Goal: Entertainment & Leisure: Browse casually

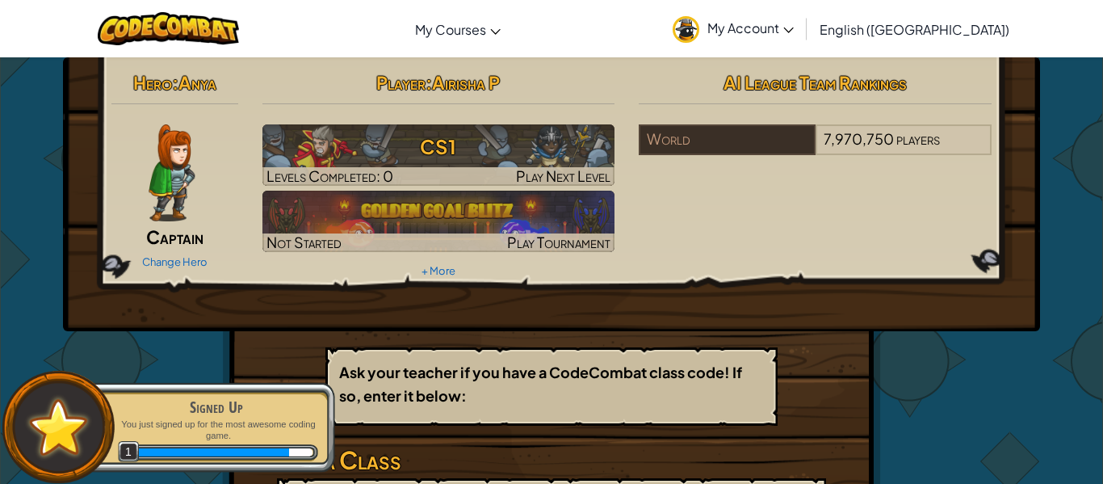
click at [367, 471] on h3 "Join a Class" at bounding box center [551, 460] width 549 height 36
click at [274, 439] on p "You just signed up for the most awesome coding game." at bounding box center [216, 429] width 203 height 23
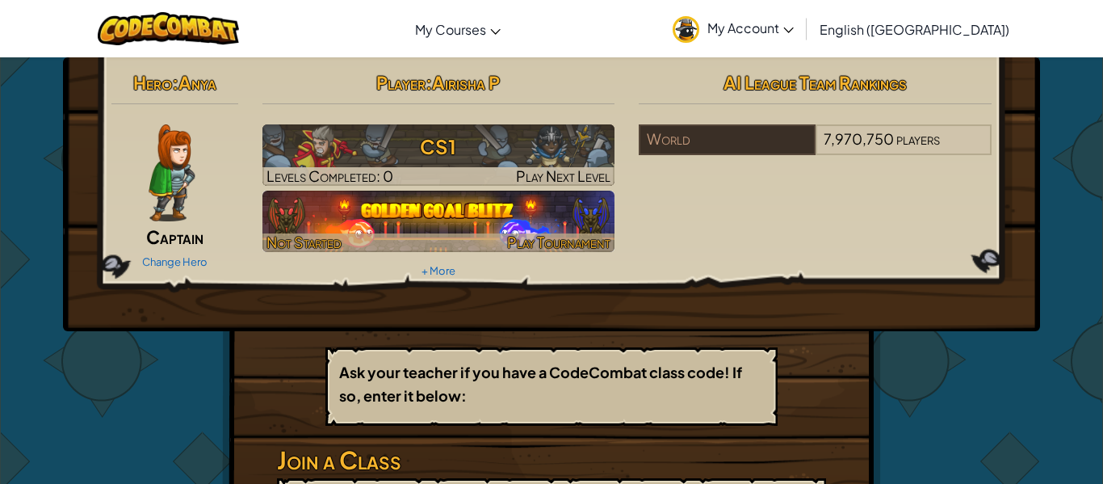
click at [524, 203] on img at bounding box center [438, 221] width 353 height 61
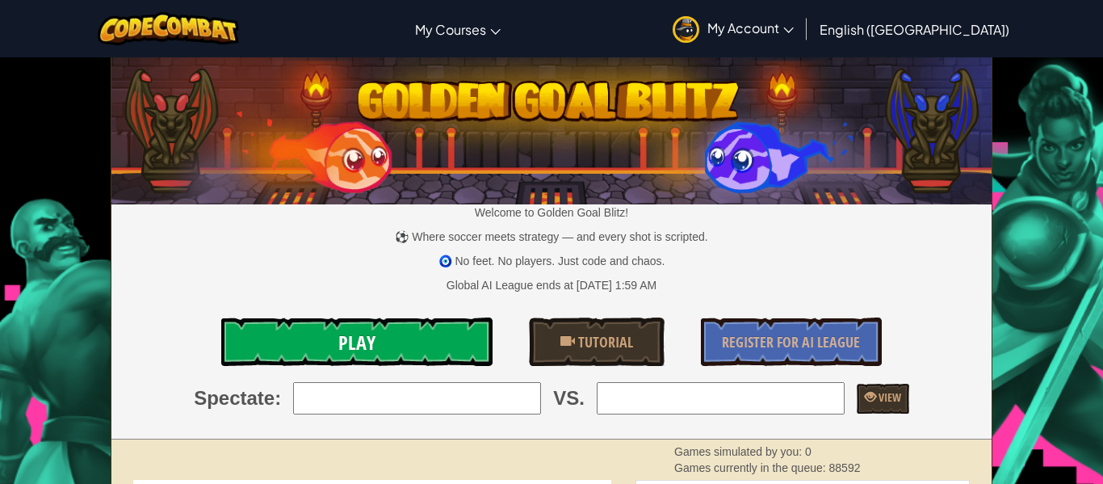
click at [386, 353] on link "Play" at bounding box center [356, 341] width 271 height 48
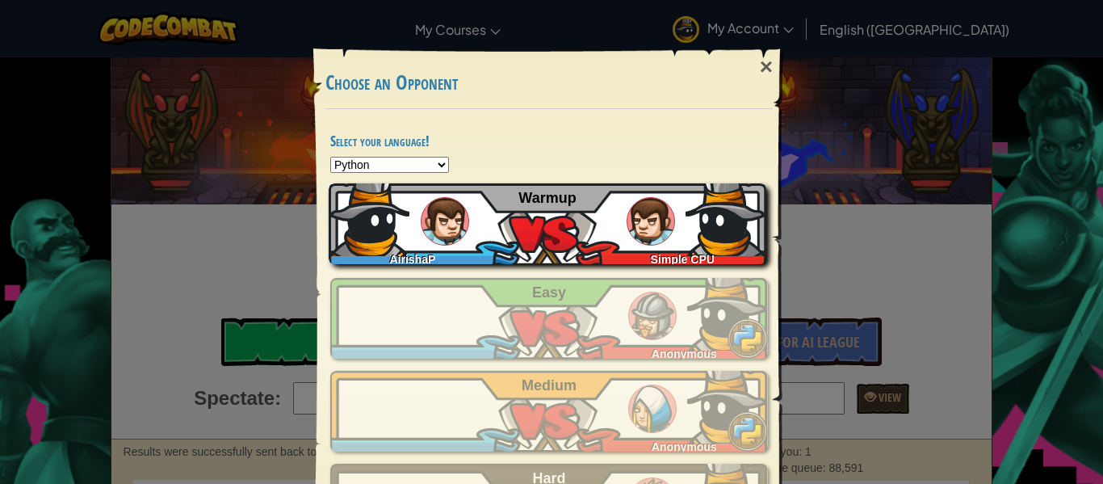
click at [476, 232] on div "AirishaP Simple CPU Warmup" at bounding box center [548, 223] width 438 height 81
